Goal: Obtain resource: Download file/media

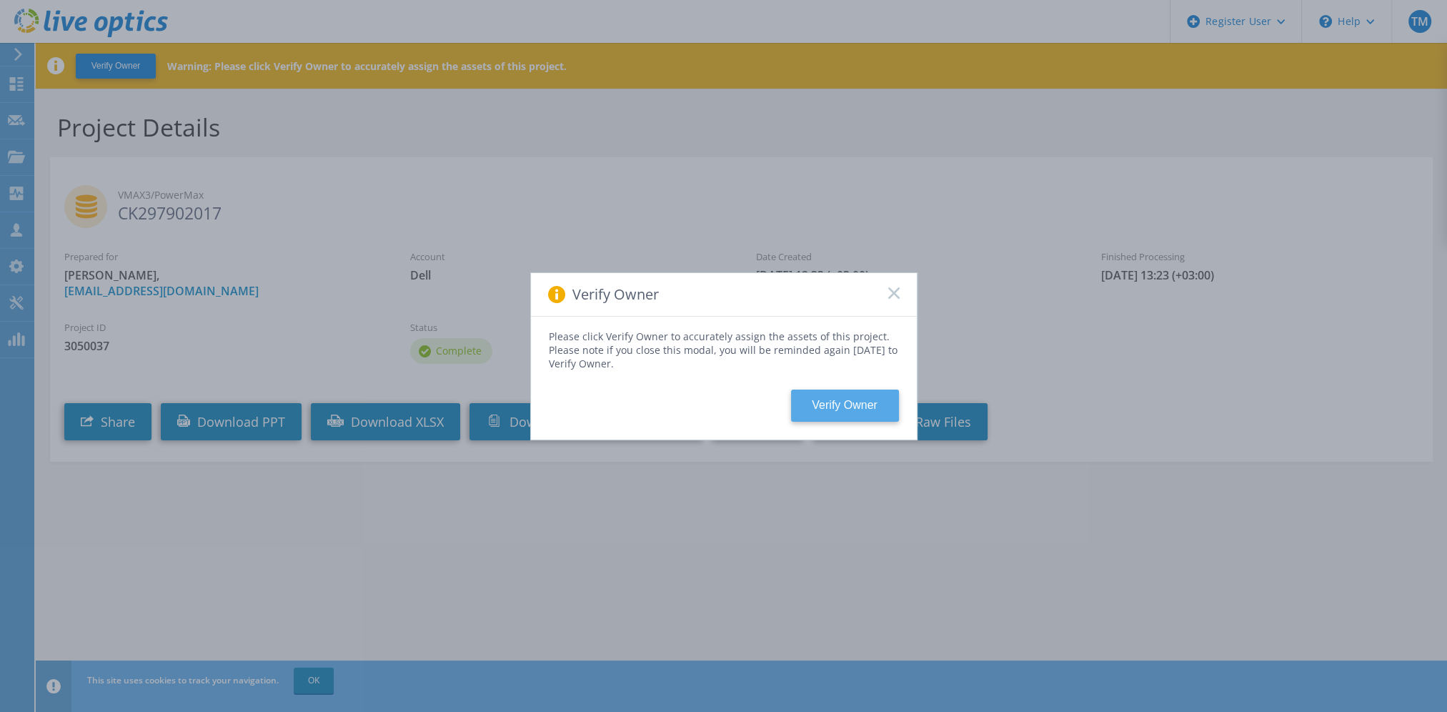
click at [858, 406] on button "Verify Owner" at bounding box center [845, 405] width 108 height 32
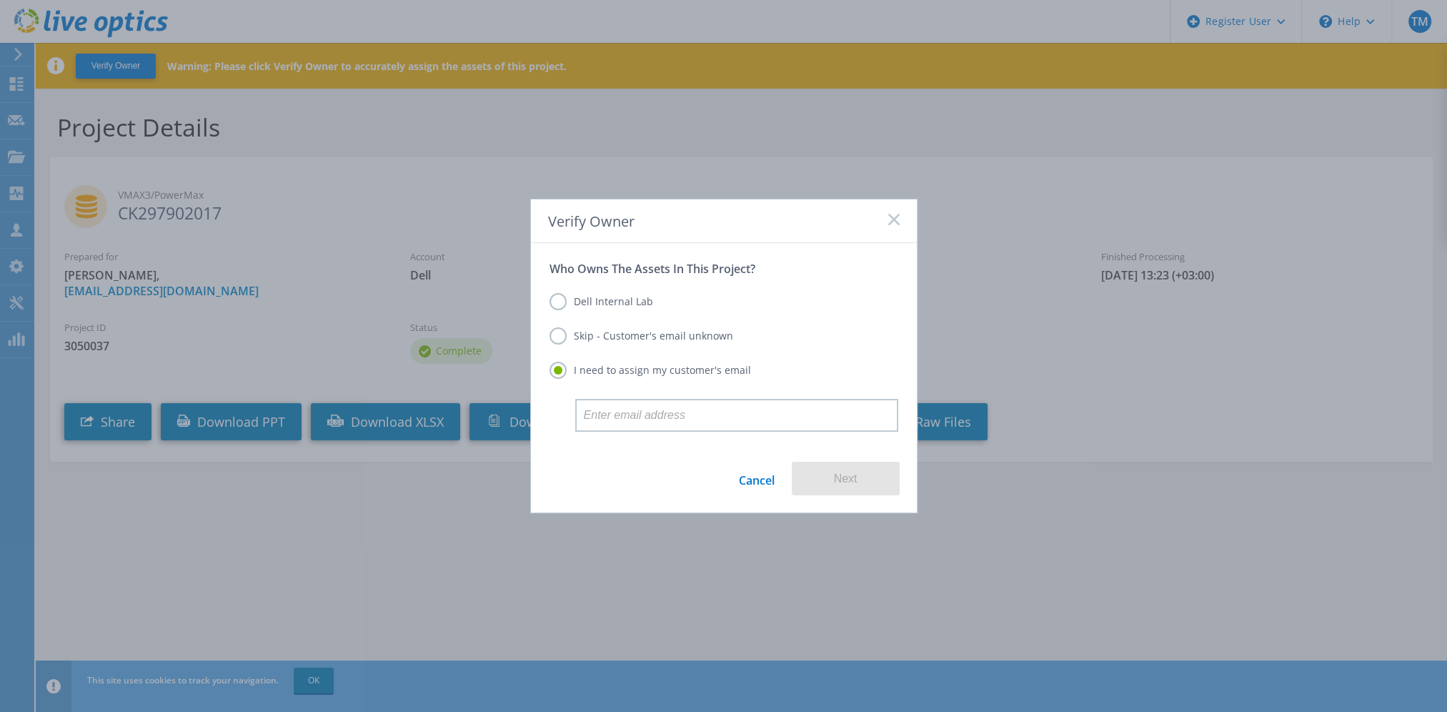
click at [653, 323] on div "Dell Internal Lab Skip - Customer's email unknown I need to assign my customer'…" at bounding box center [724, 337] width 349 height 123
click at [654, 343] on label "Skip - Customer's email unknown" at bounding box center [642, 335] width 184 height 17
click at [0, 0] on input "Skip - Customer's email unknown" at bounding box center [0, 0] width 0 height 0
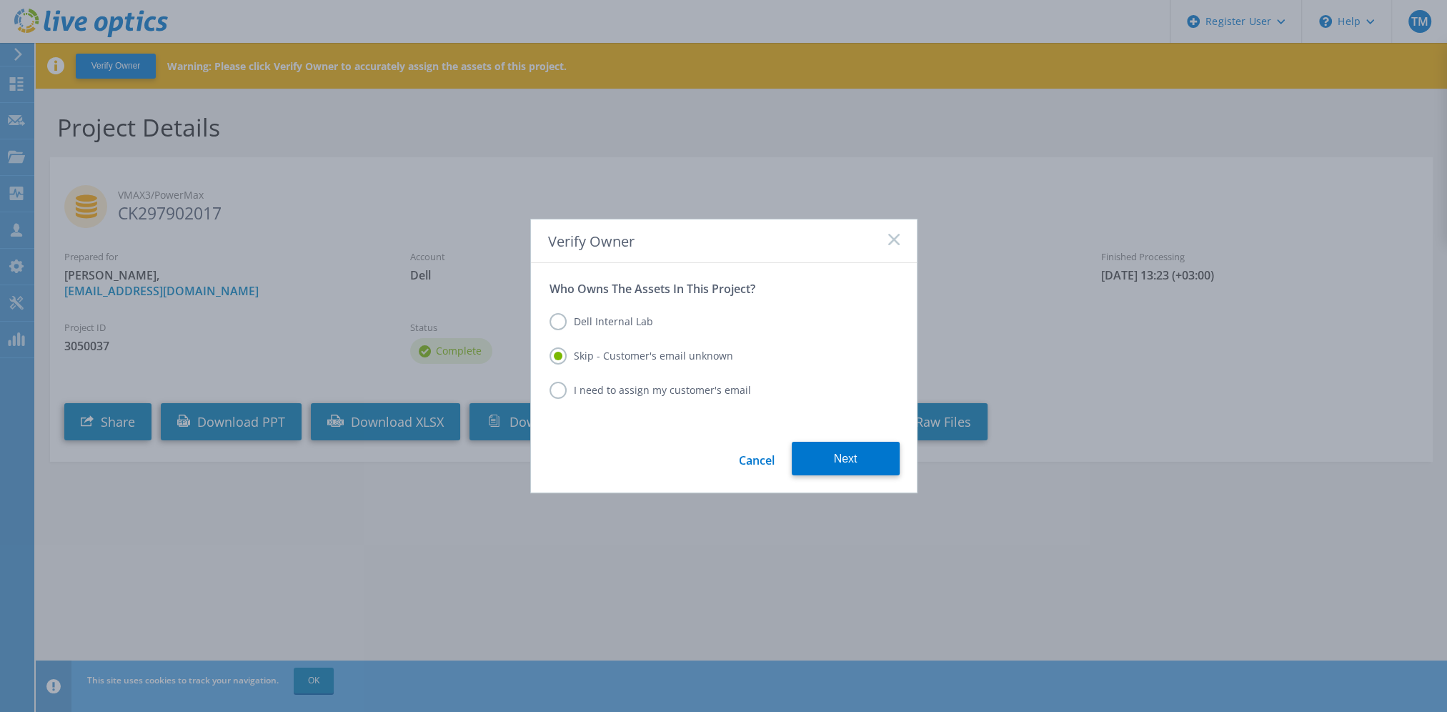
click at [864, 463] on button "Next" at bounding box center [846, 459] width 108 height 34
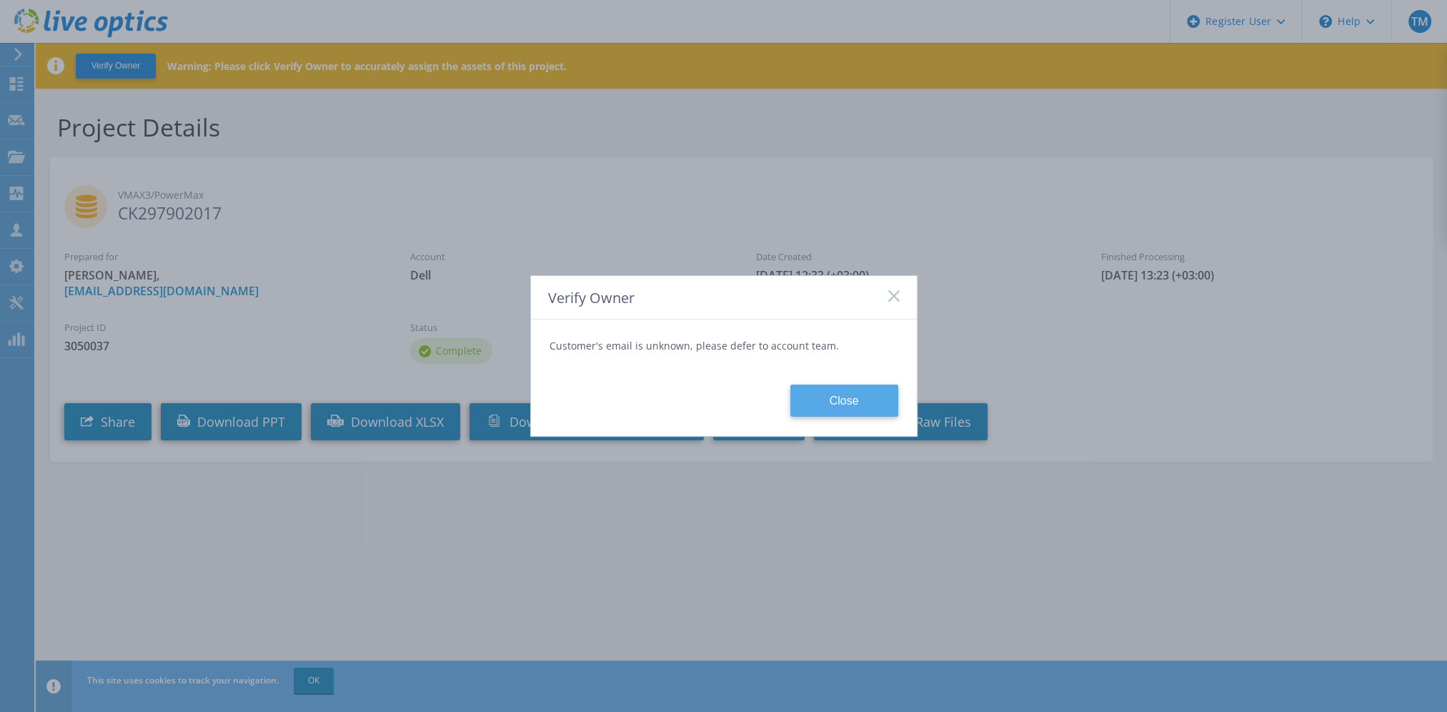
click at [852, 399] on button "Close" at bounding box center [844, 400] width 108 height 32
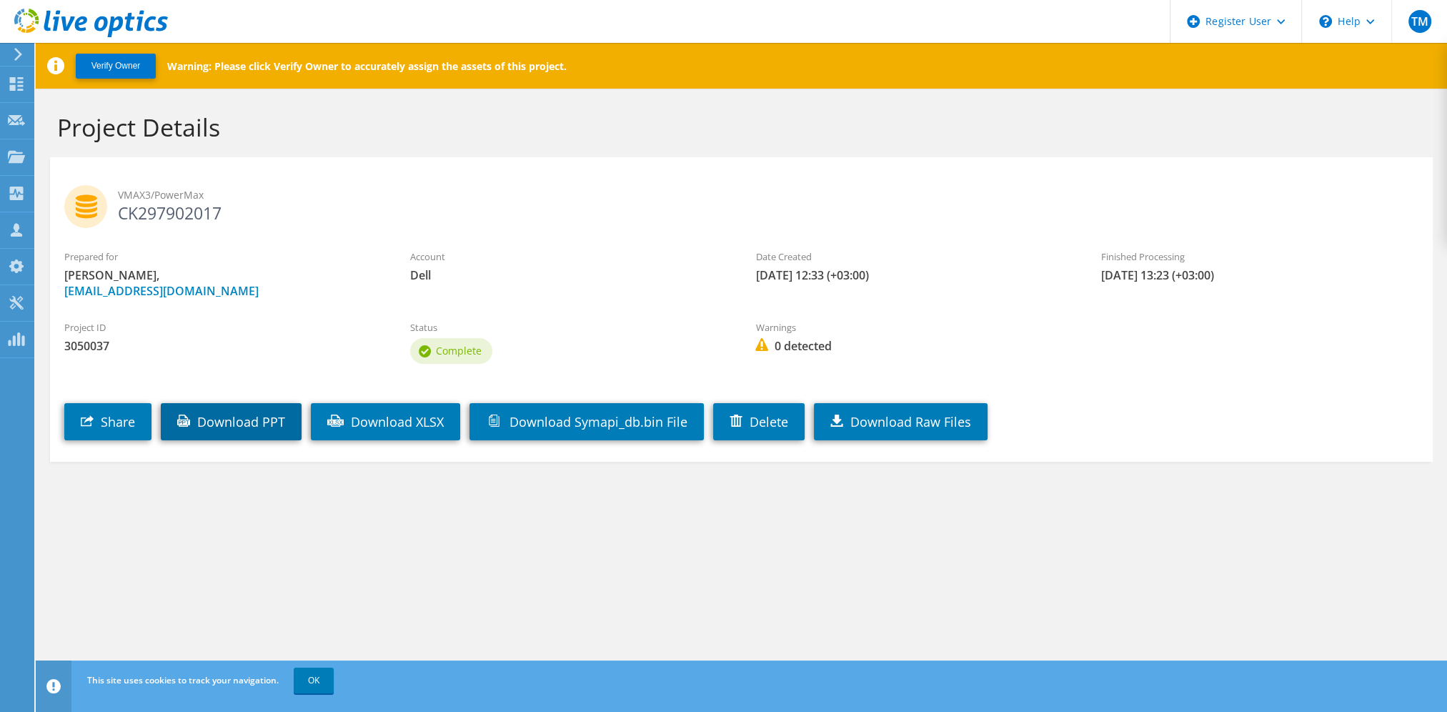
click at [251, 420] on link "Download PPT" at bounding box center [231, 421] width 141 height 37
